Goal: Transaction & Acquisition: Purchase product/service

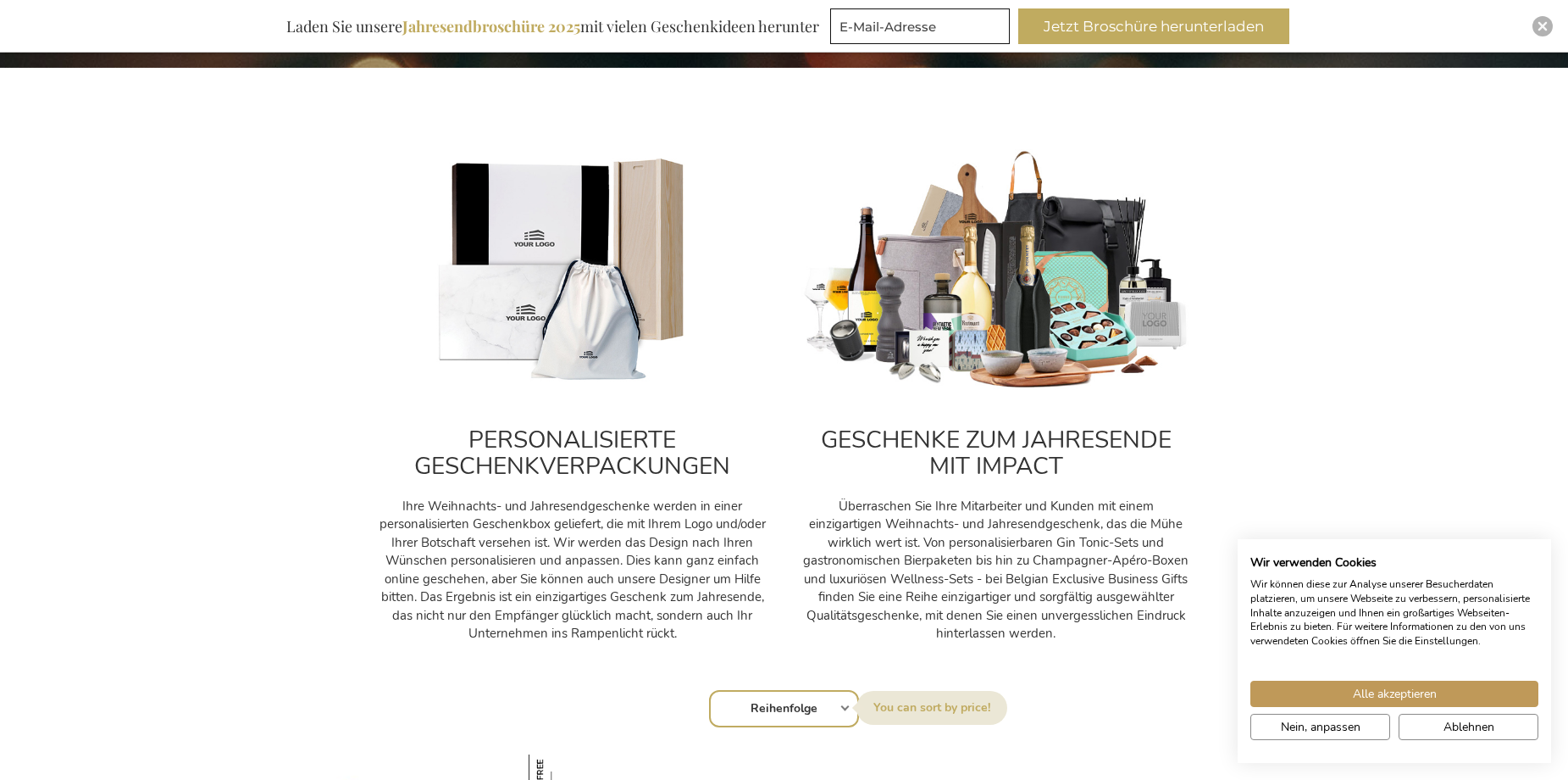
click at [982, 365] on img at bounding box center [996, 271] width 389 height 244
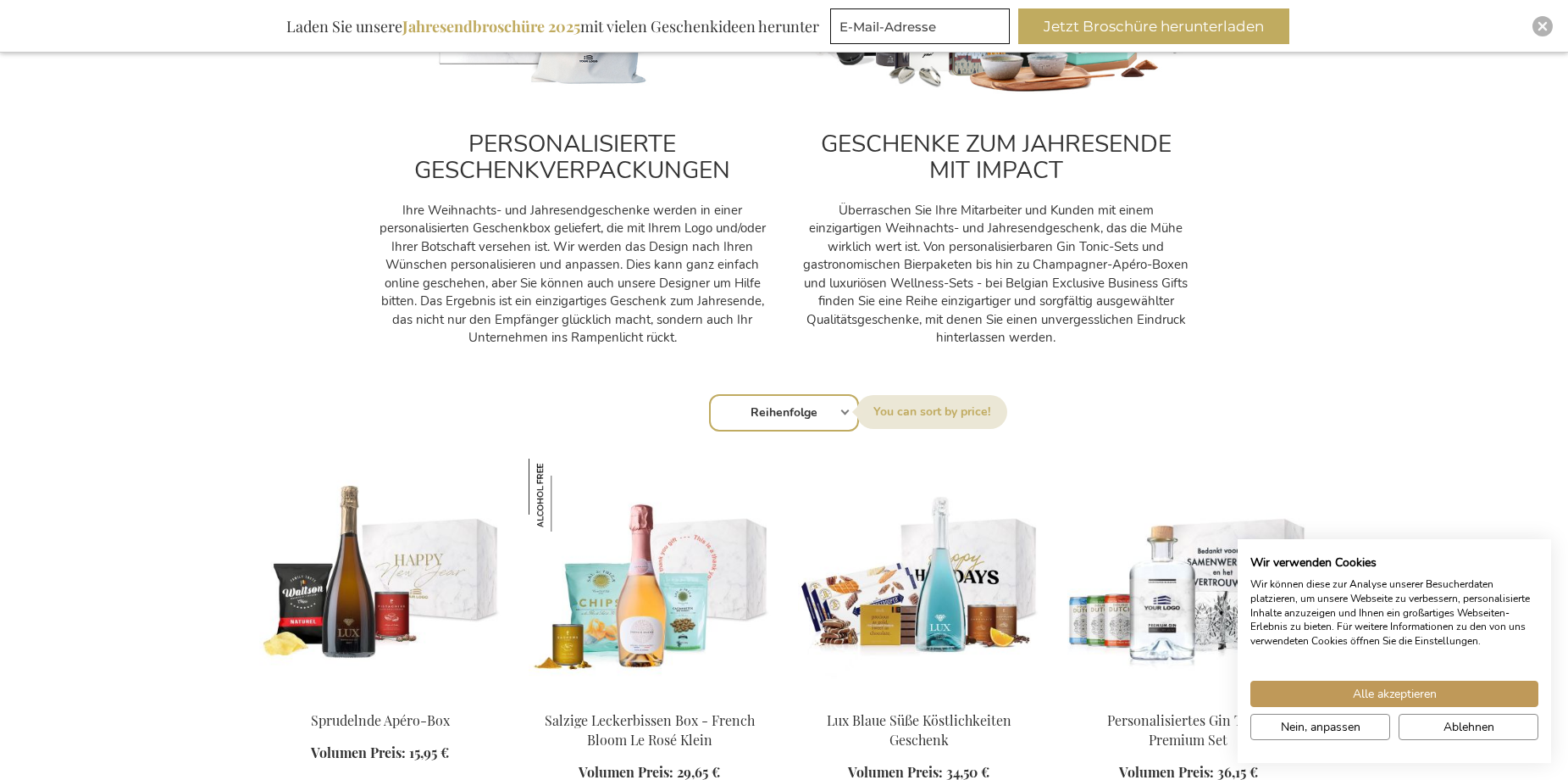
scroll to position [847, 0]
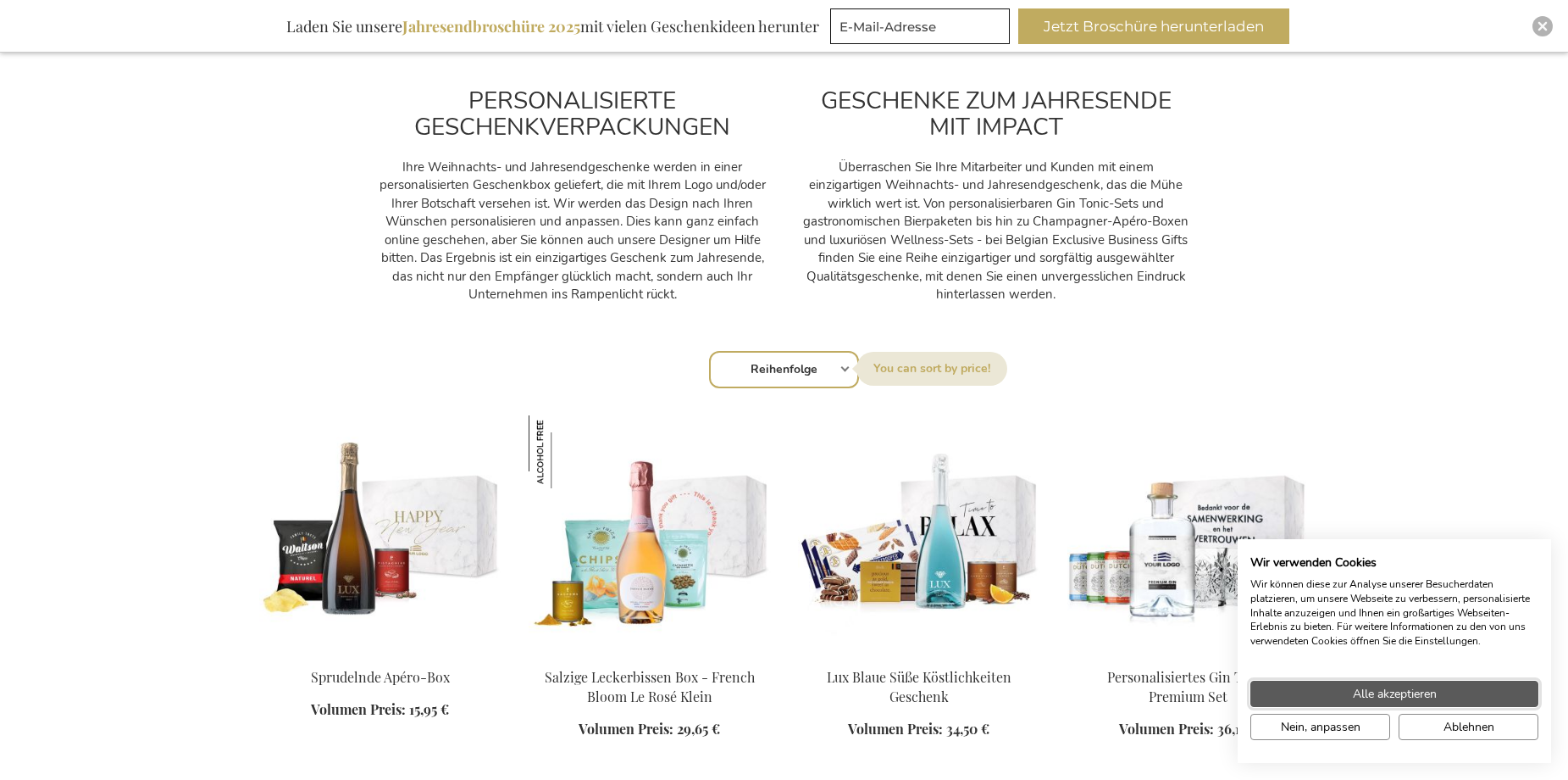
click at [1407, 694] on span "Alle akzeptieren" at bounding box center [1394, 694] width 84 height 18
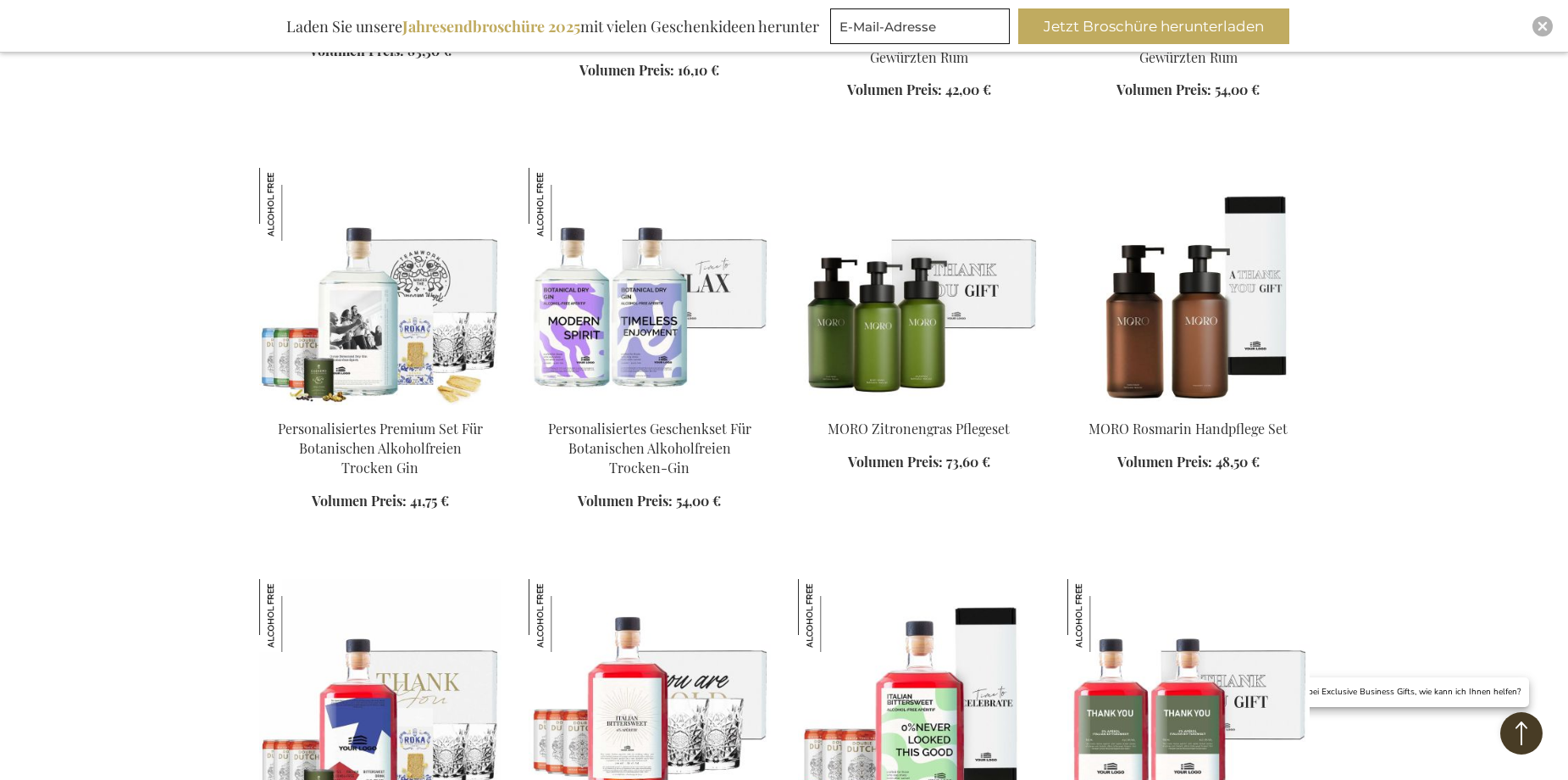
scroll to position [2457, 0]
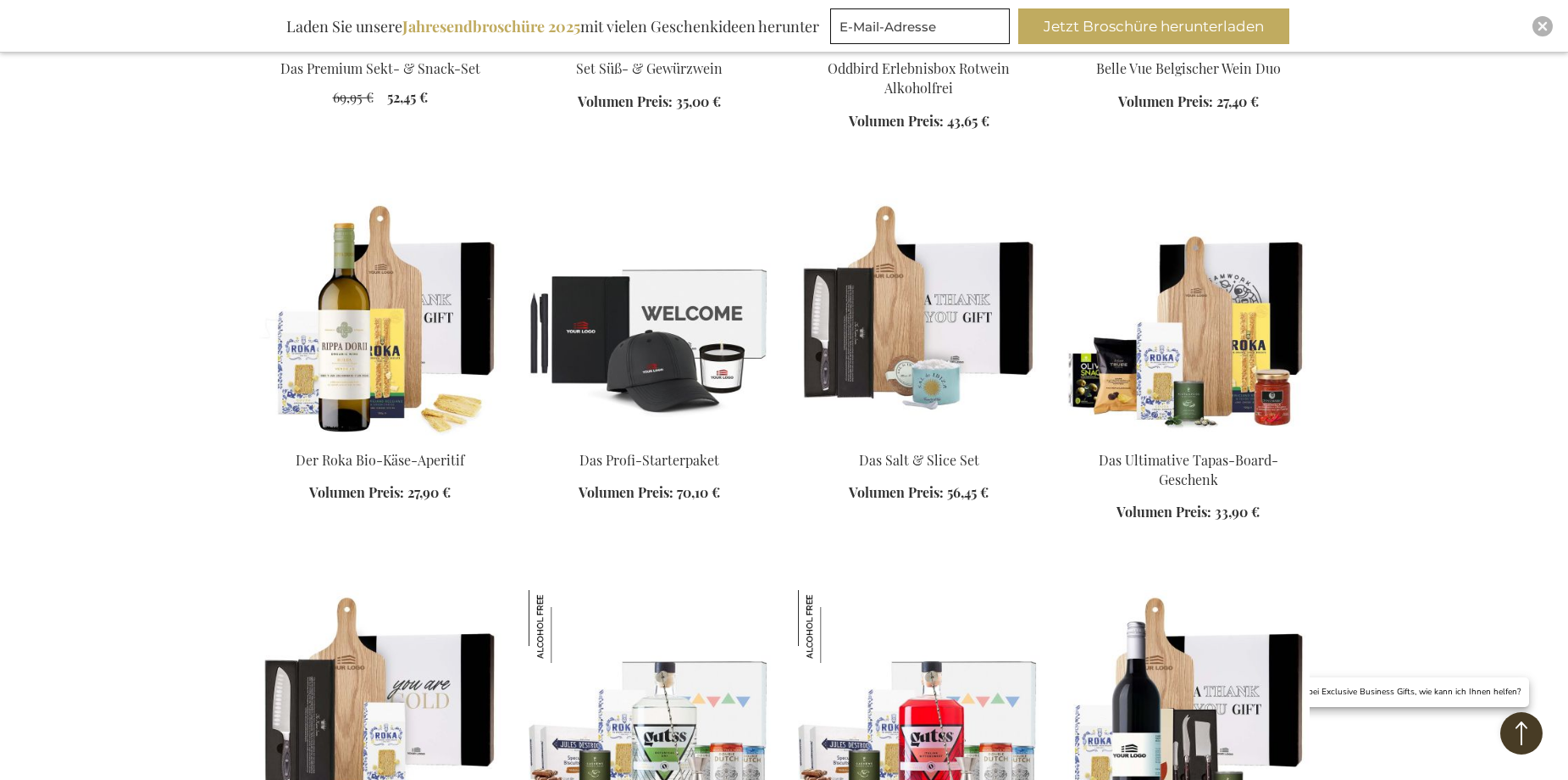
scroll to position [3475, 0]
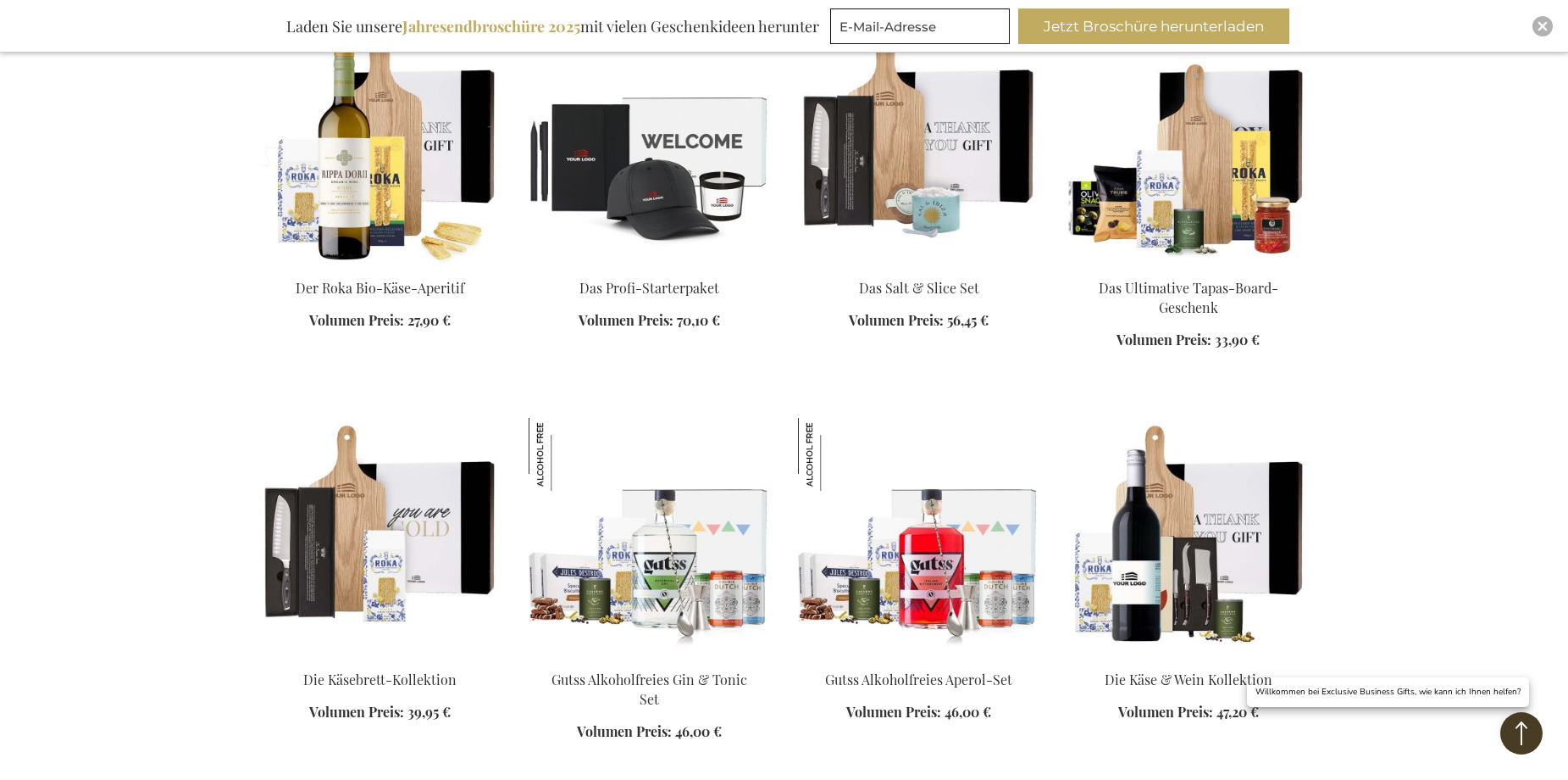
scroll to position [3644, 0]
click at [1179, 235] on img at bounding box center [1188, 143] width 243 height 238
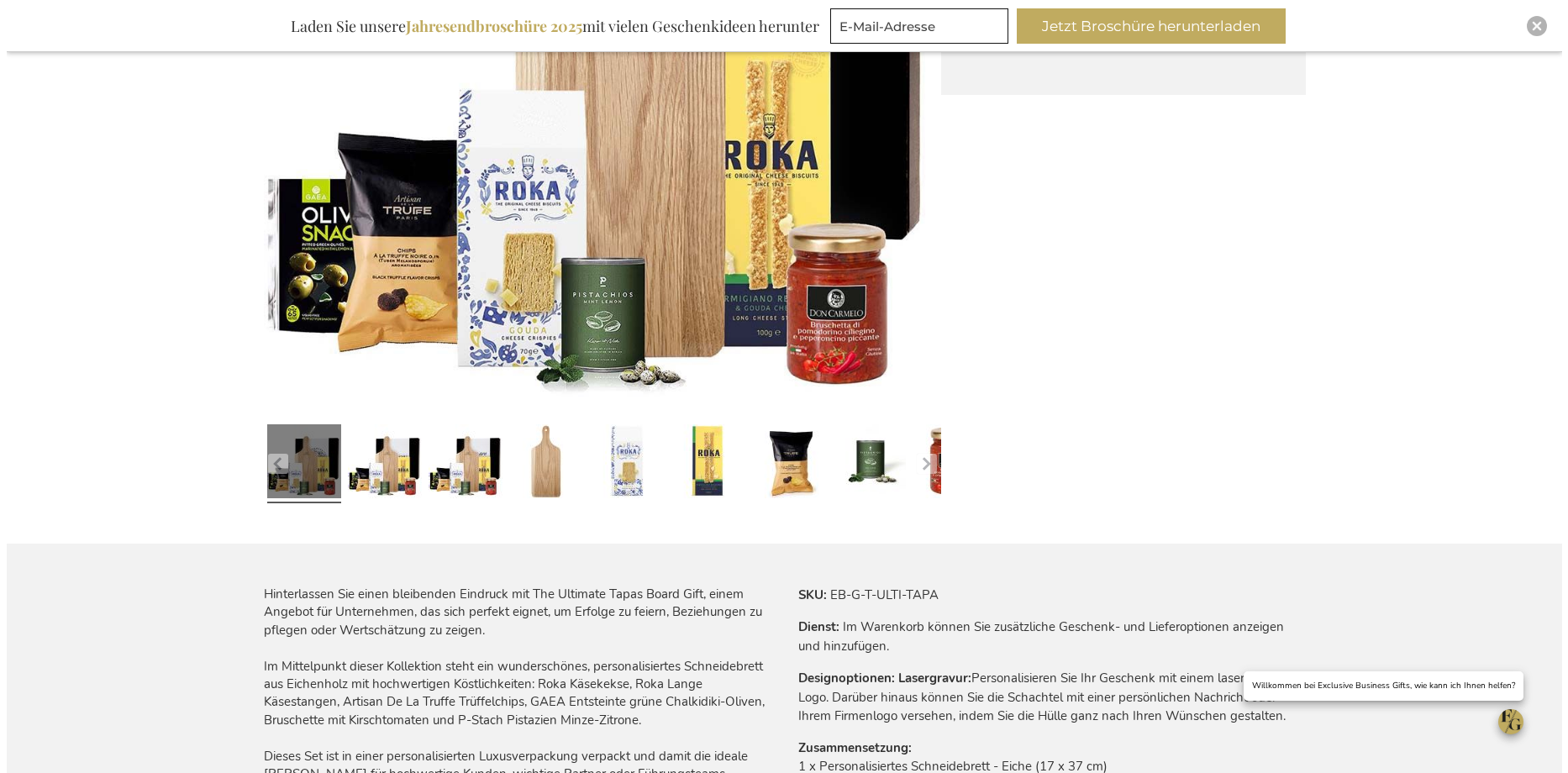
scroll to position [236, 0]
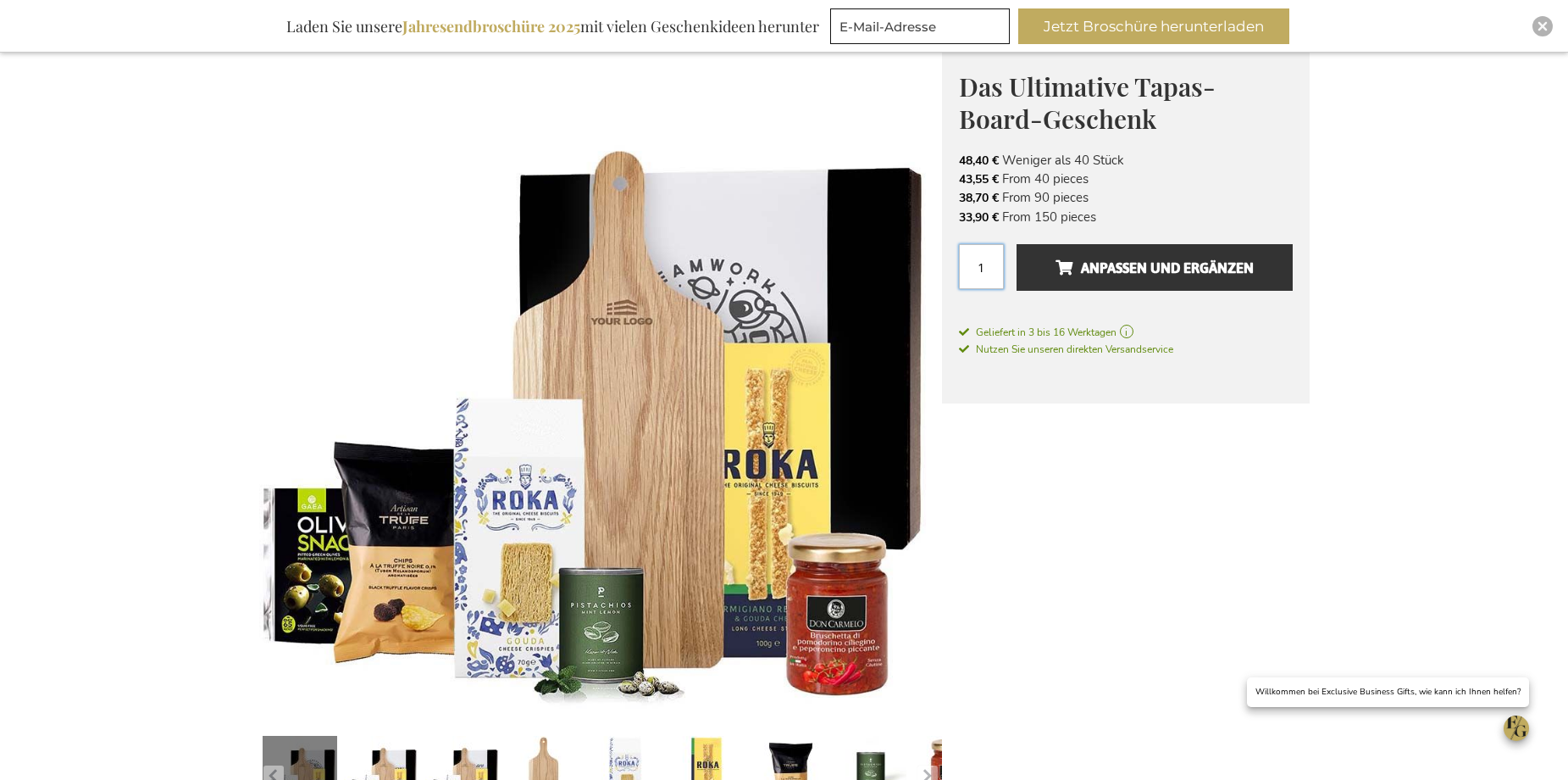
click at [993, 265] on input "1" at bounding box center [982, 267] width 45 height 45
click at [973, 270] on input "1" at bounding box center [982, 267] width 45 height 45
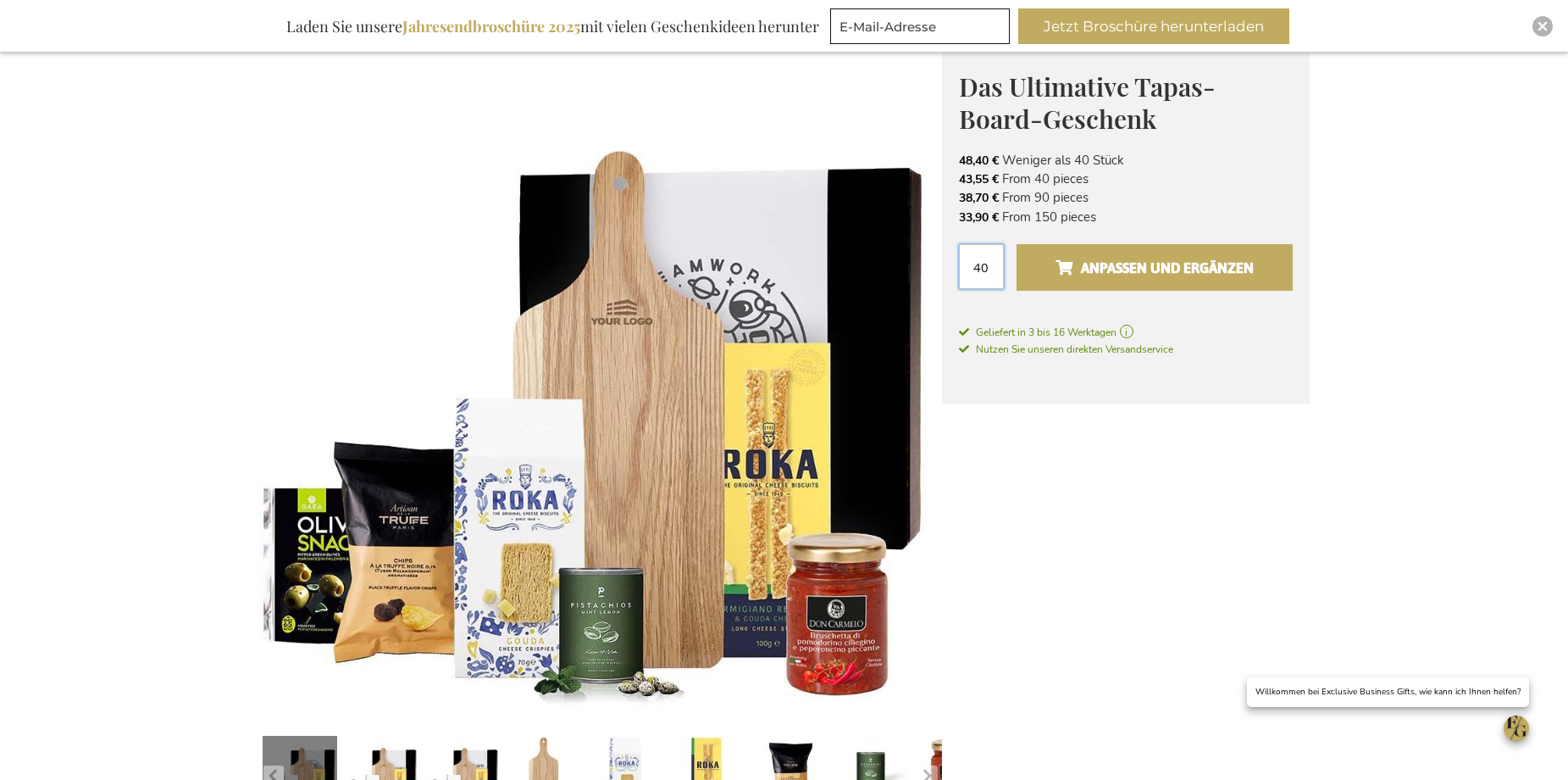
type input "40"
click at [1046, 276] on button "Anpassen und ergänzen" at bounding box center [1154, 268] width 275 height 47
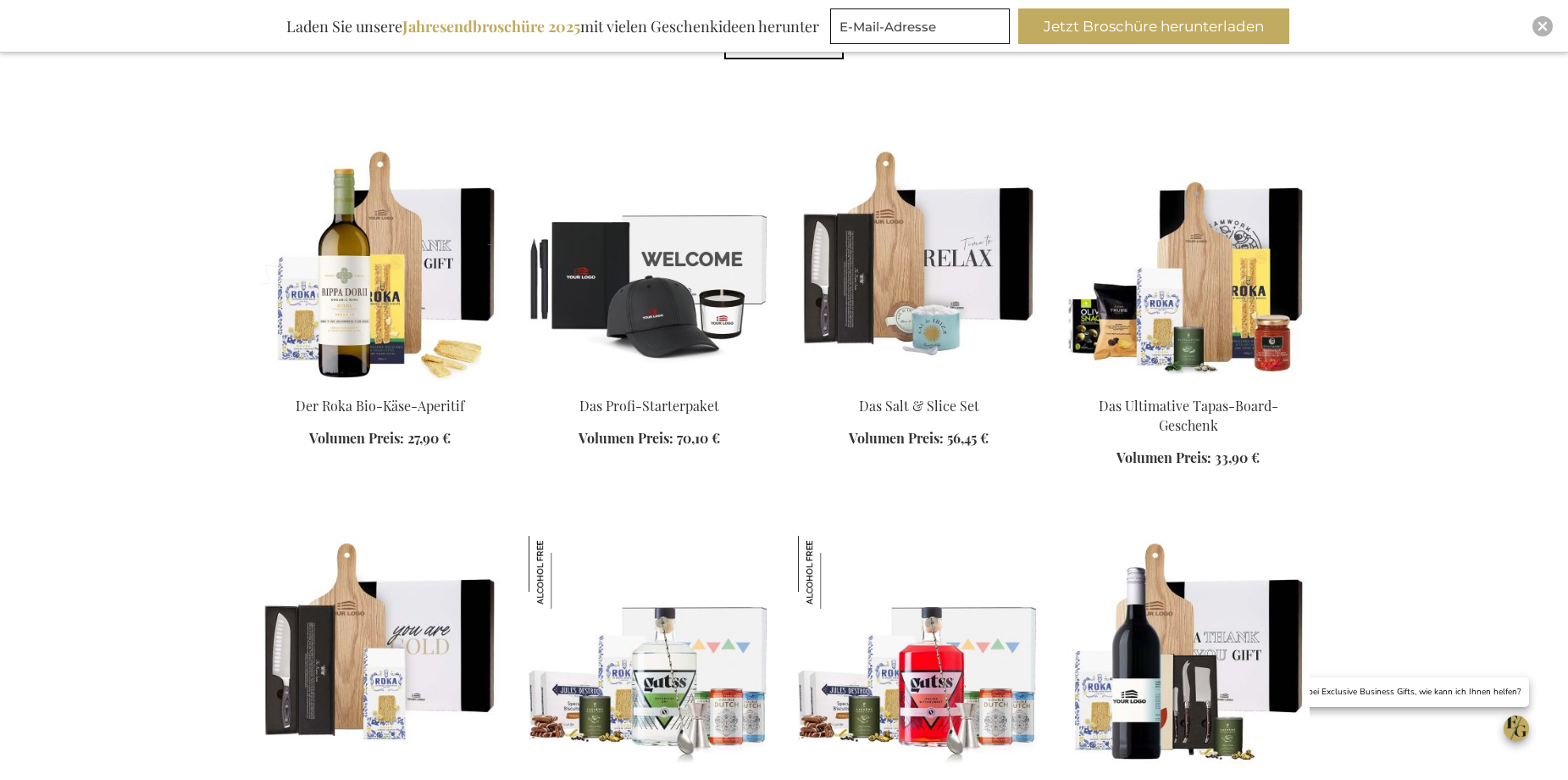
scroll to position [1263, 0]
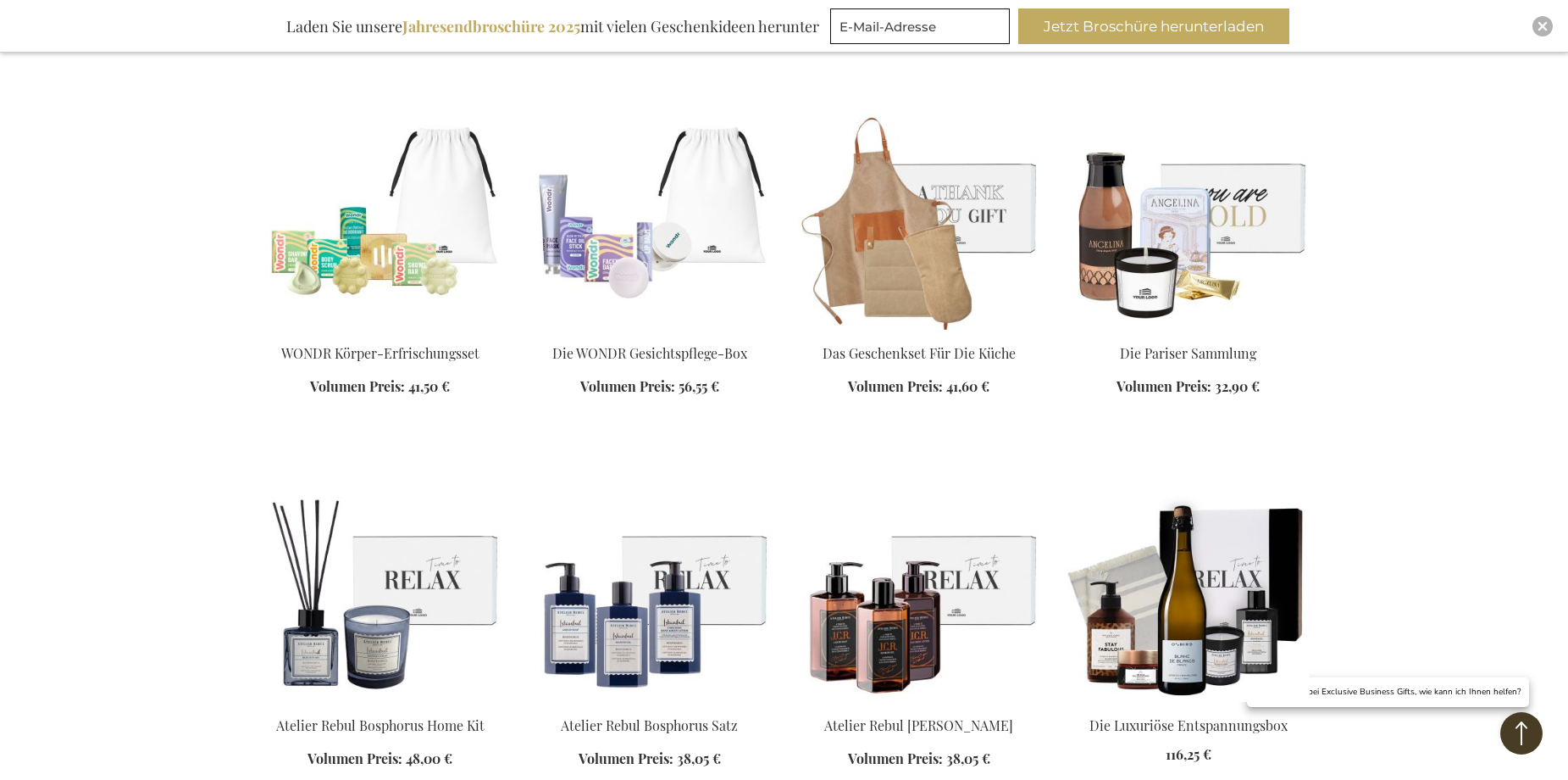
scroll to position [2873, 0]
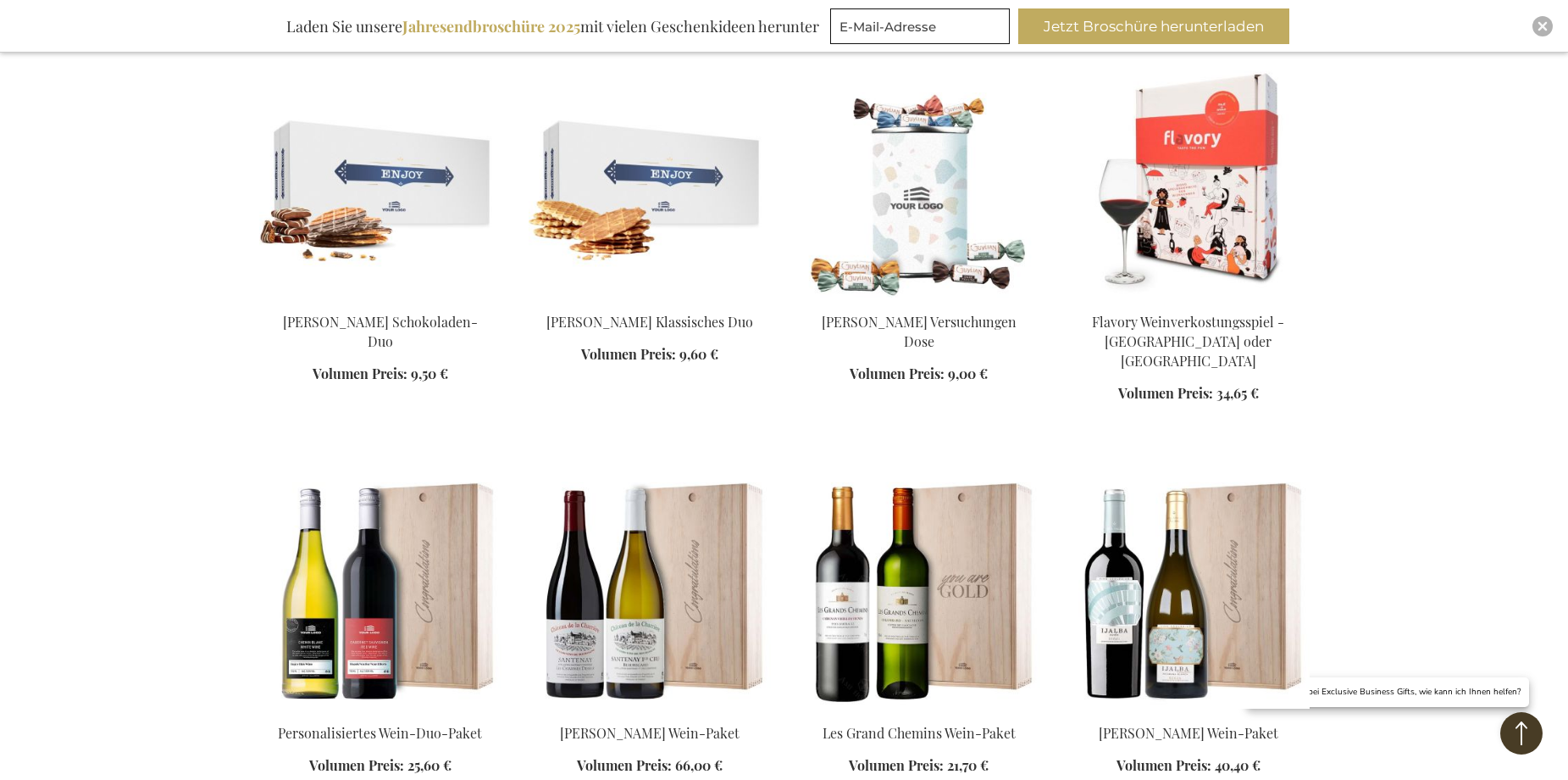
scroll to position [6009, 0]
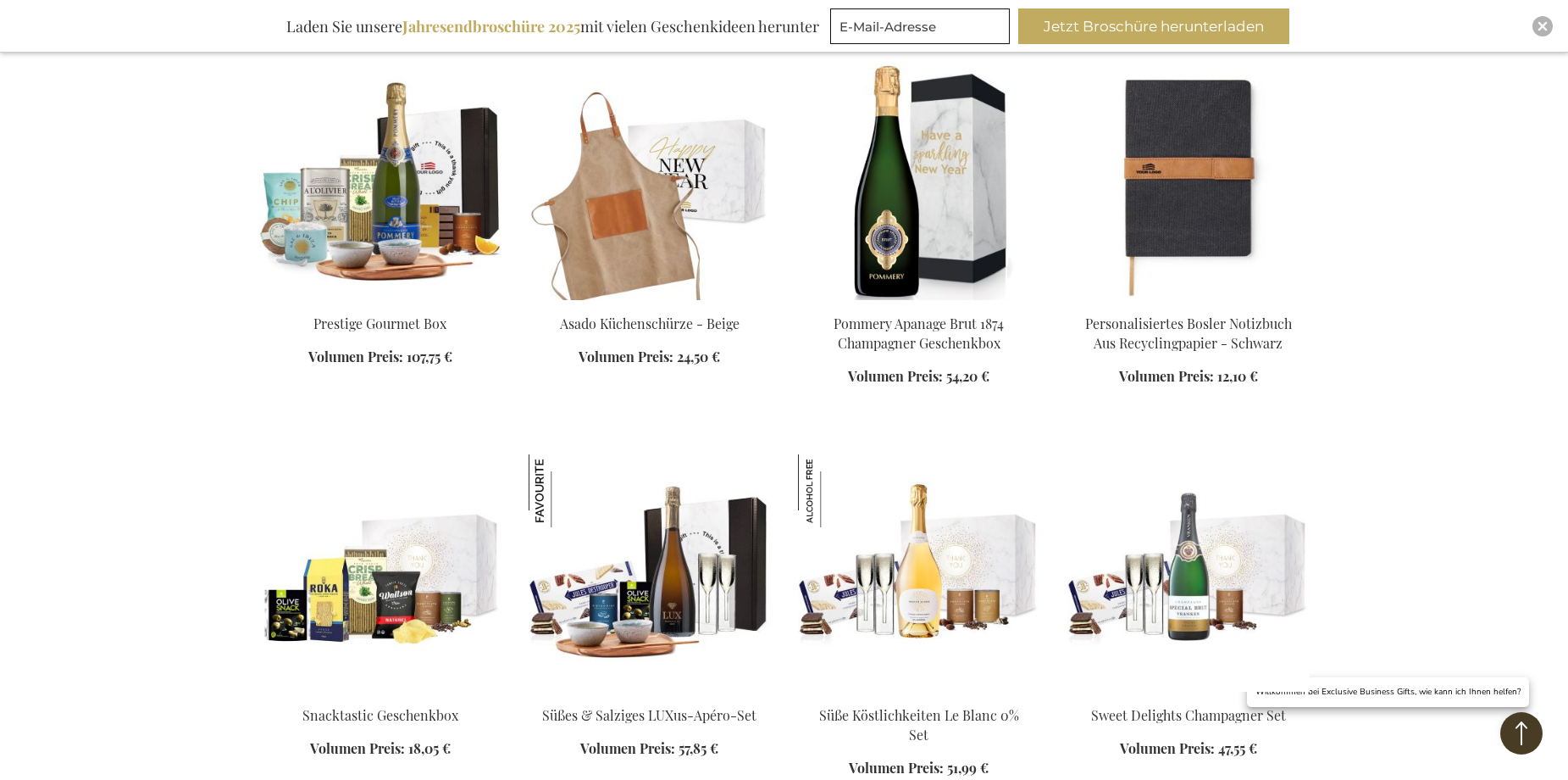
scroll to position [7195, 0]
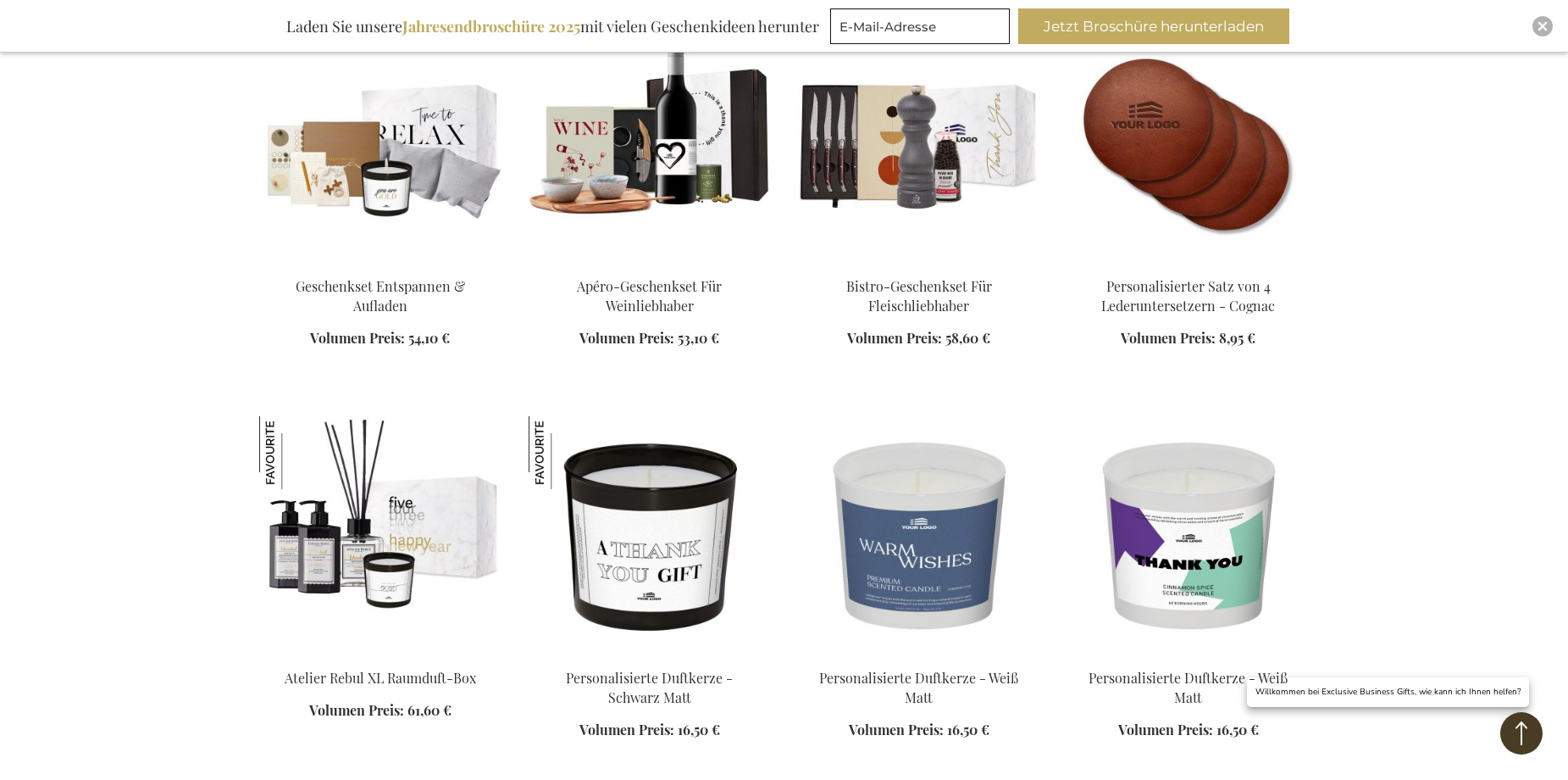
scroll to position [8381, 0]
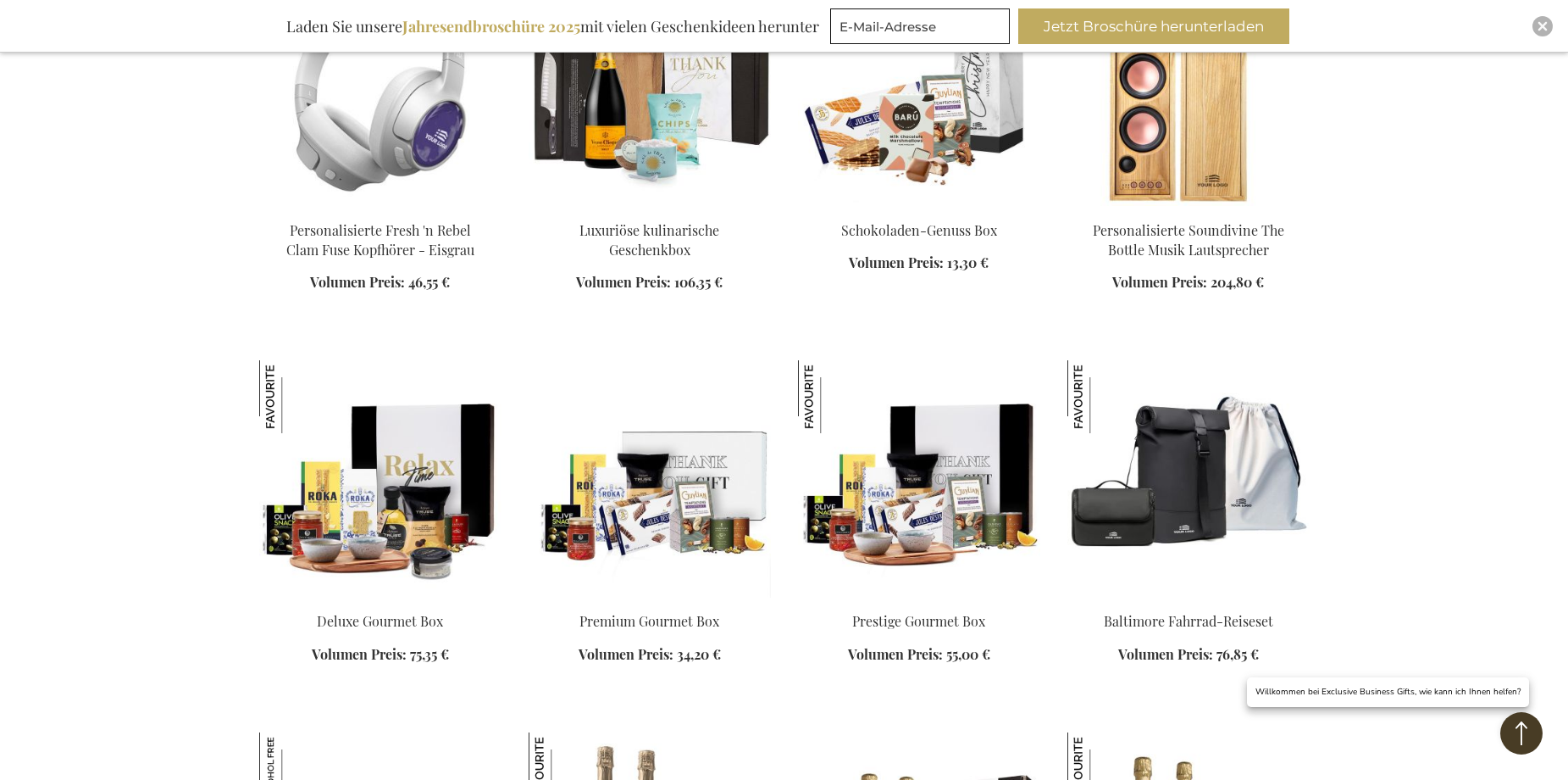
scroll to position [9399, 0]
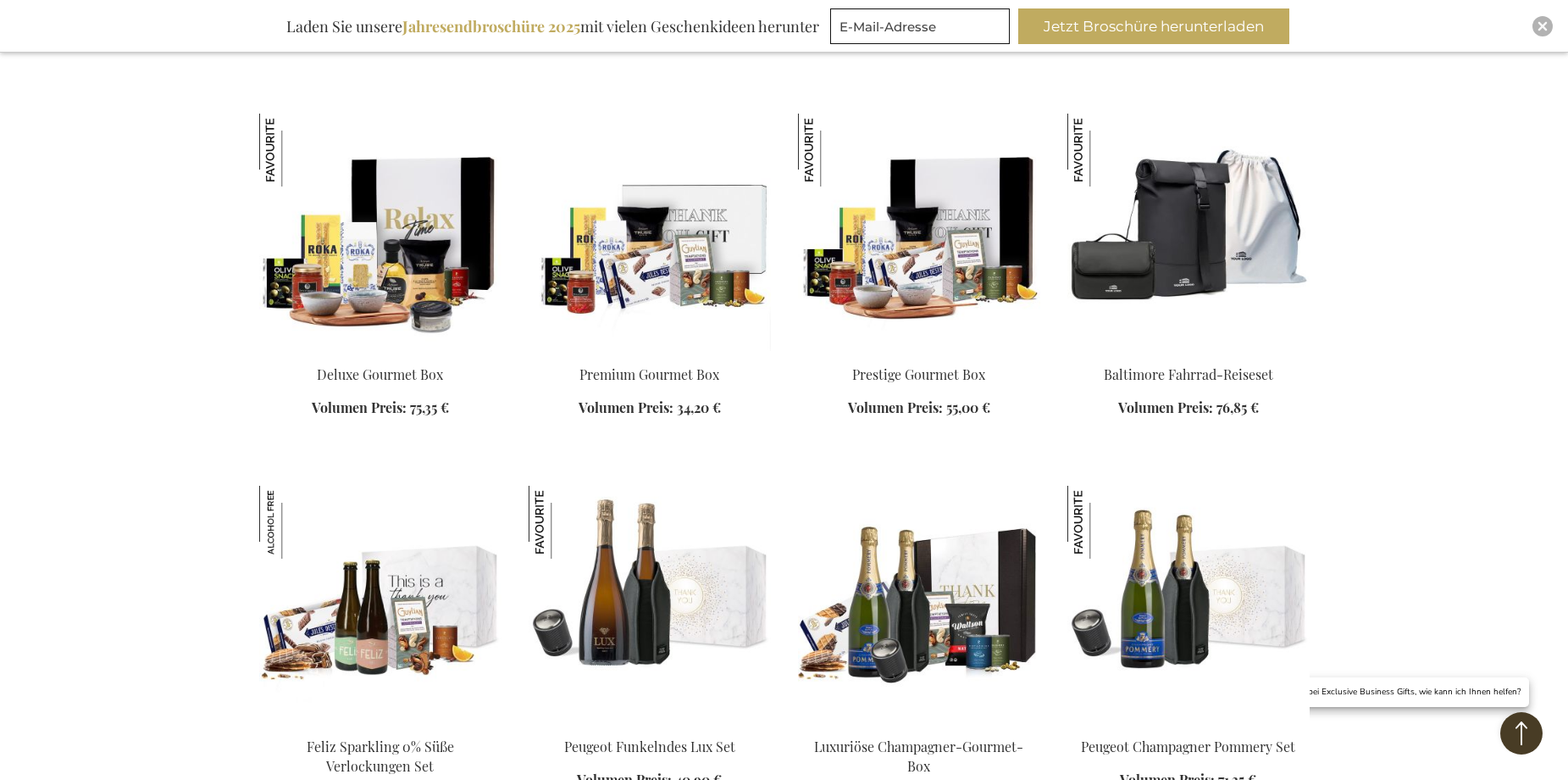
scroll to position [9484, 0]
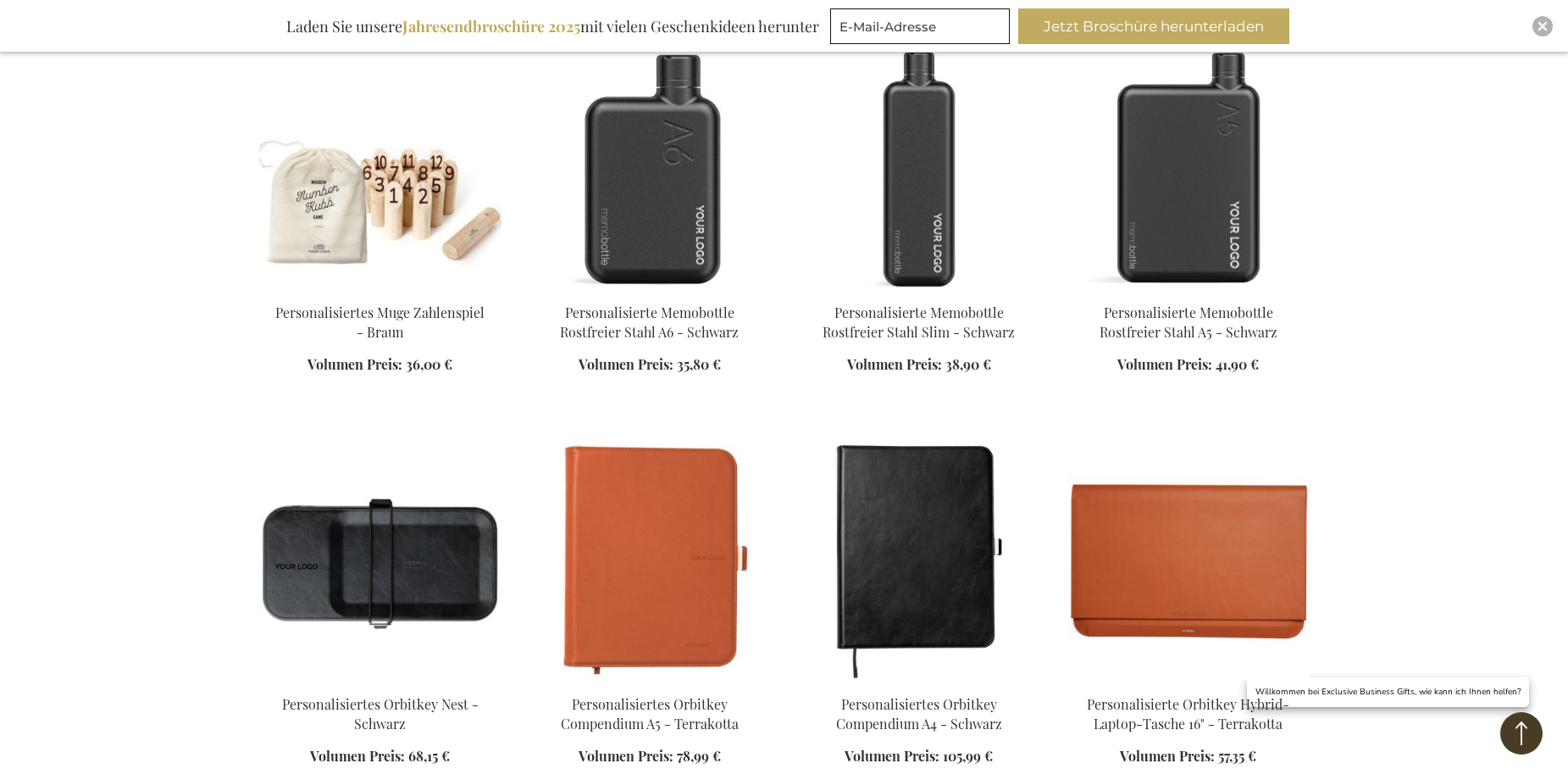
scroll to position [11433, 0]
